Goal: Information Seeking & Learning: Learn about a topic

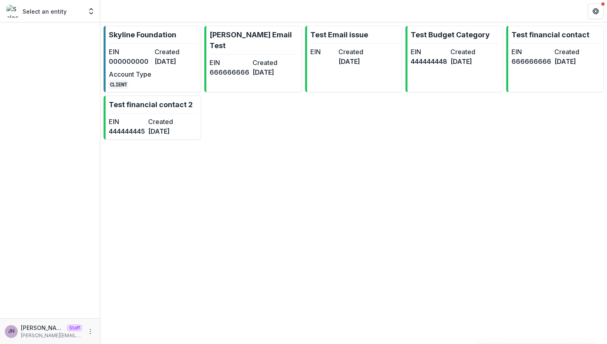
click at [169, 78] on div "EIN 000000000 Created [DATE] Account Type CLIENT" at bounding box center [153, 68] width 88 height 42
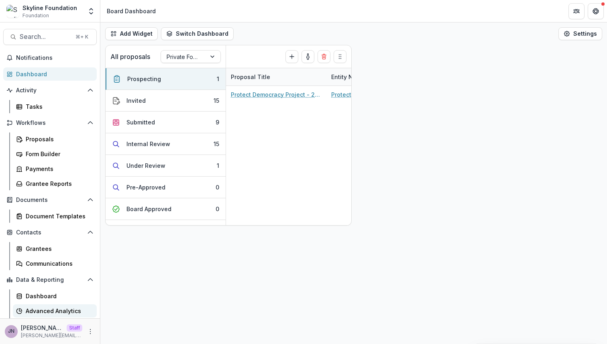
click at [64, 309] on div "Advanced Analytics" at bounding box center [58, 311] width 65 height 8
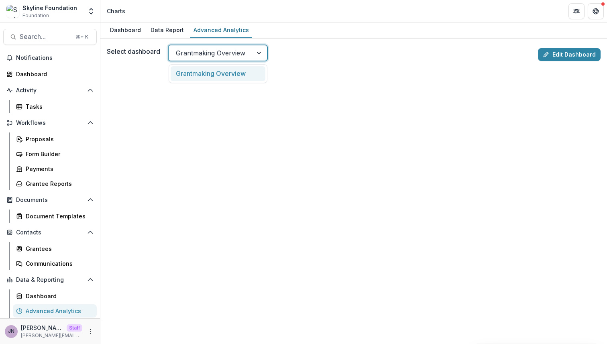
click at [223, 53] on div at bounding box center [210, 52] width 69 height 11
click at [222, 73] on div "Grantmaking Overview" at bounding box center [218, 73] width 95 height 15
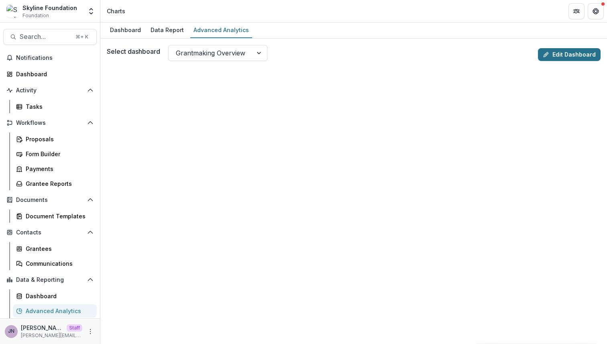
click at [545, 54] on line at bounding box center [546, 55] width 2 height 2
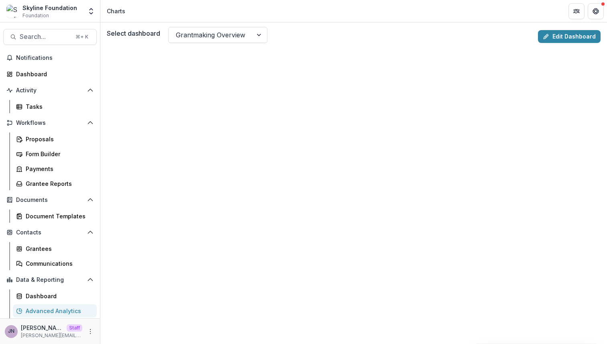
scroll to position [19, 0]
